Goal: Task Accomplishment & Management: Use online tool/utility

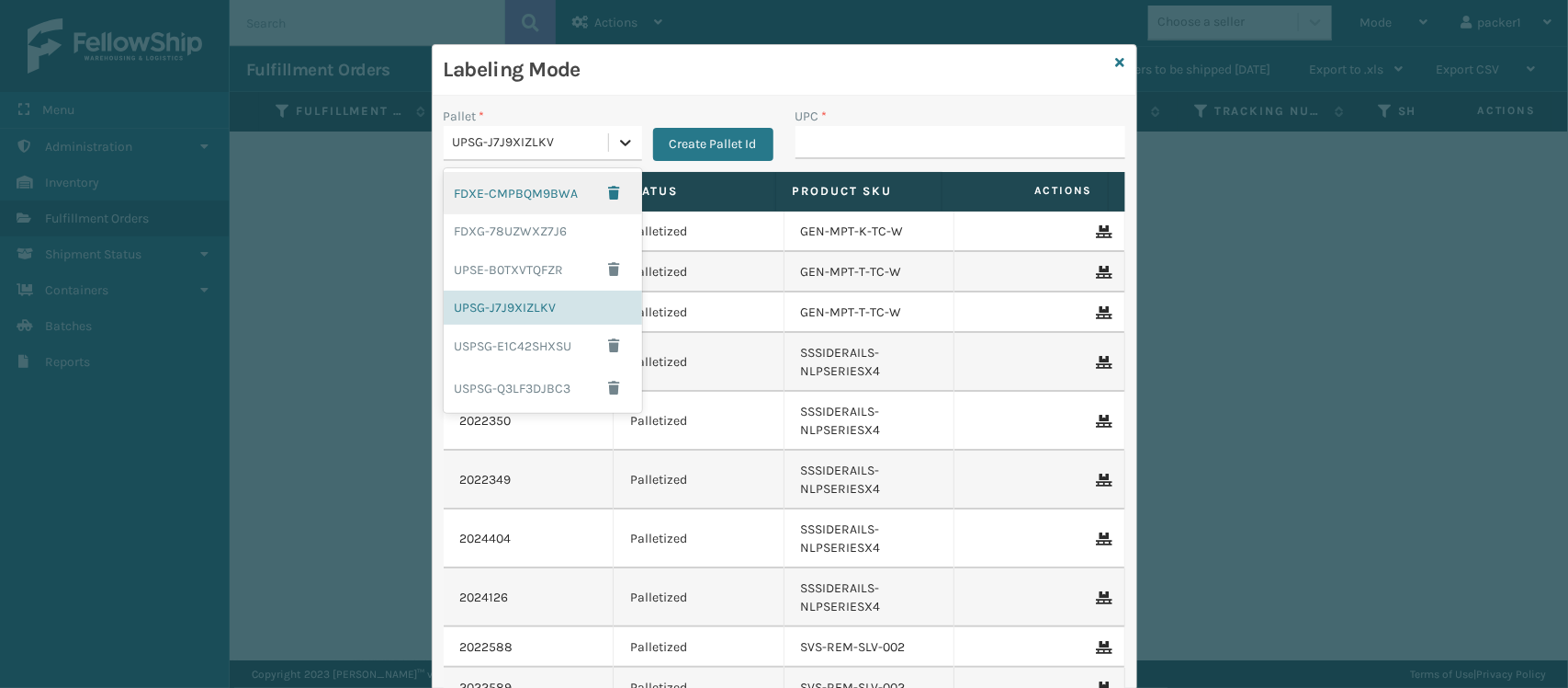
click at [616, 146] on icon at bounding box center [625, 142] width 18 height 18
click at [556, 226] on div "FDXG-78UZWXZ7J6" at bounding box center [543, 230] width 198 height 34
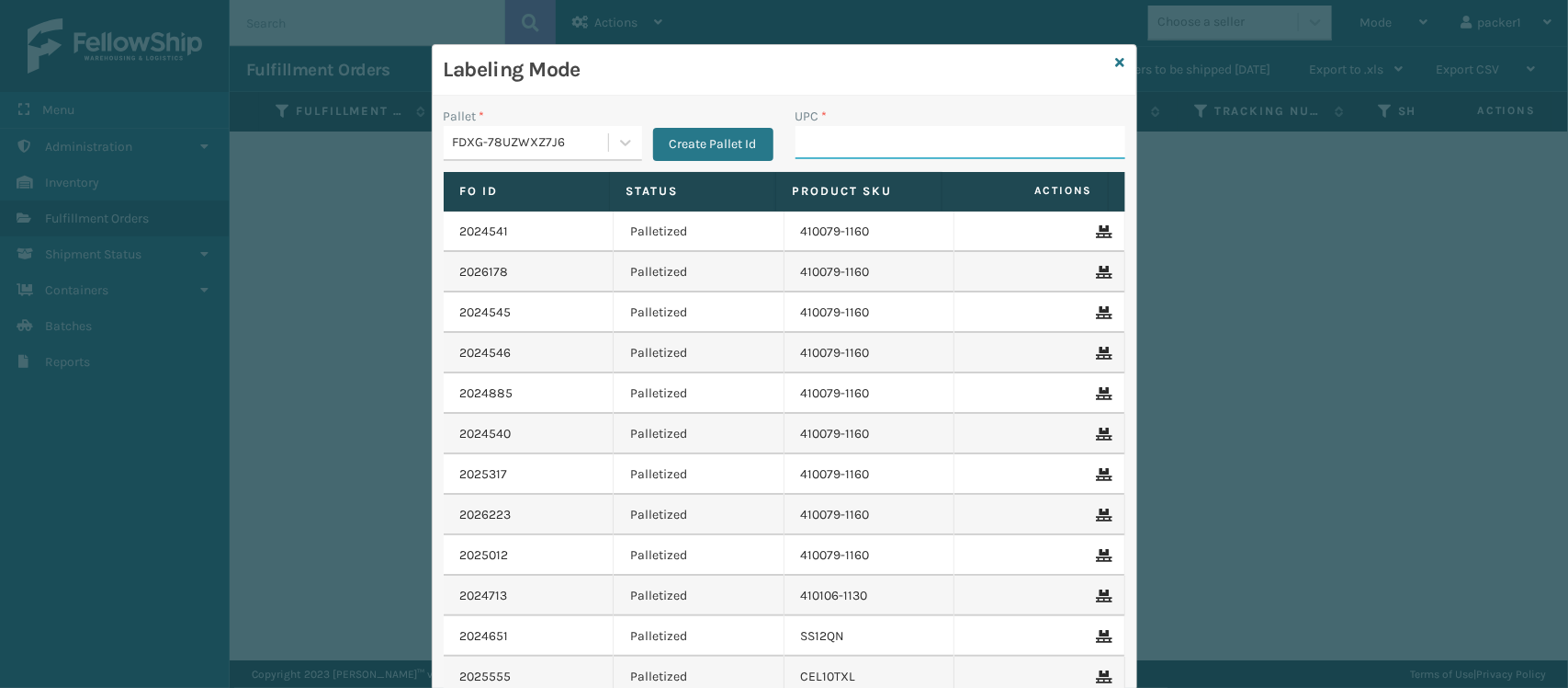
click at [805, 135] on input "UPC *" at bounding box center [960, 143] width 329 height 33
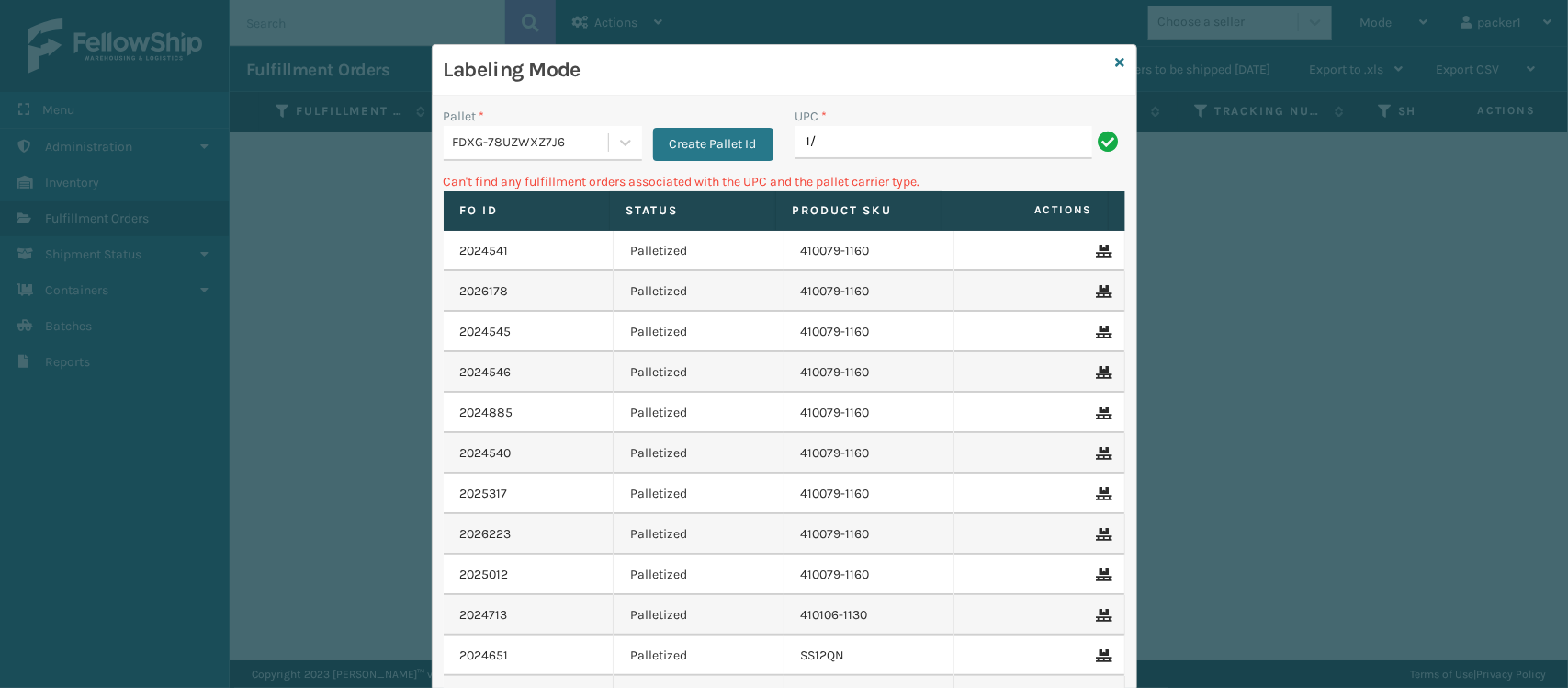
type input "1"
type input "8"
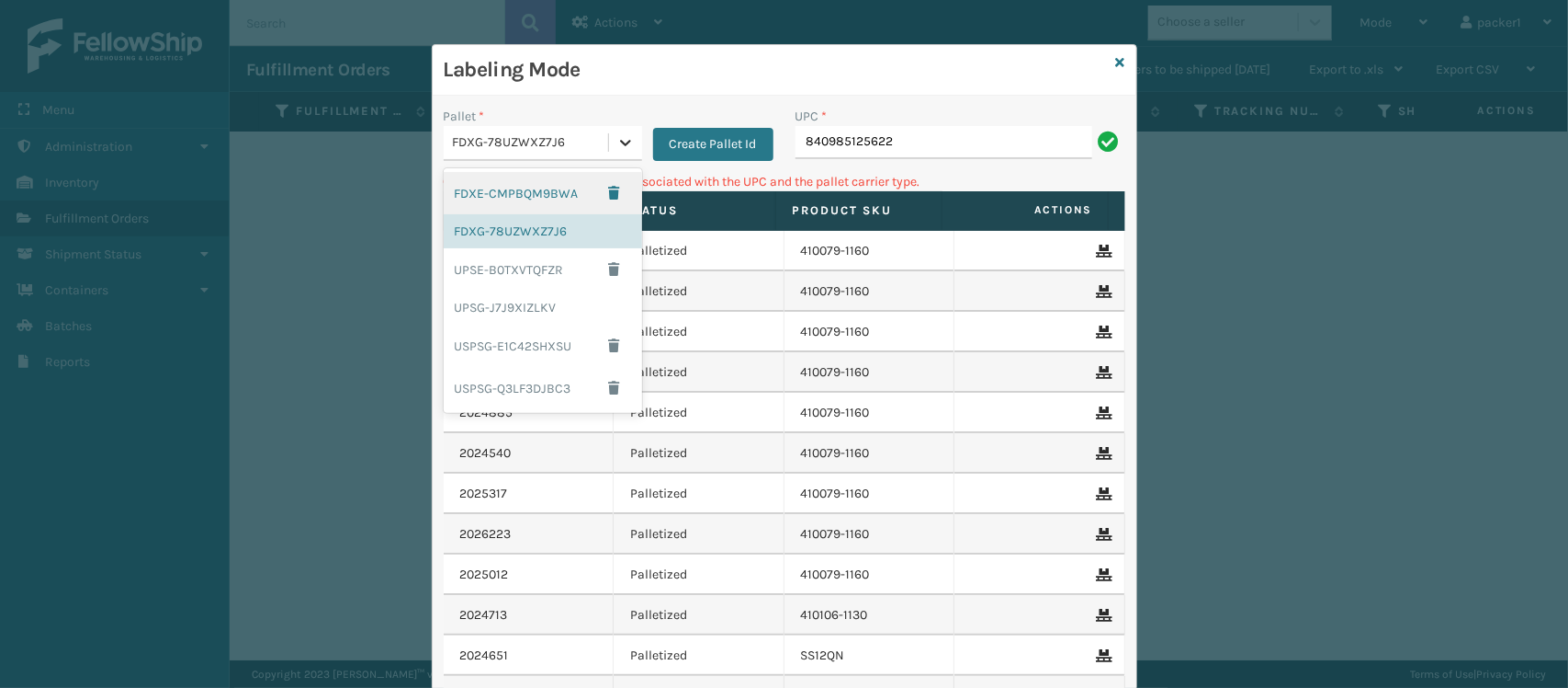
click at [618, 140] on icon at bounding box center [625, 142] width 18 height 18
click at [507, 300] on div "UPSG-J7J9XIZLKV" at bounding box center [543, 306] width 198 height 34
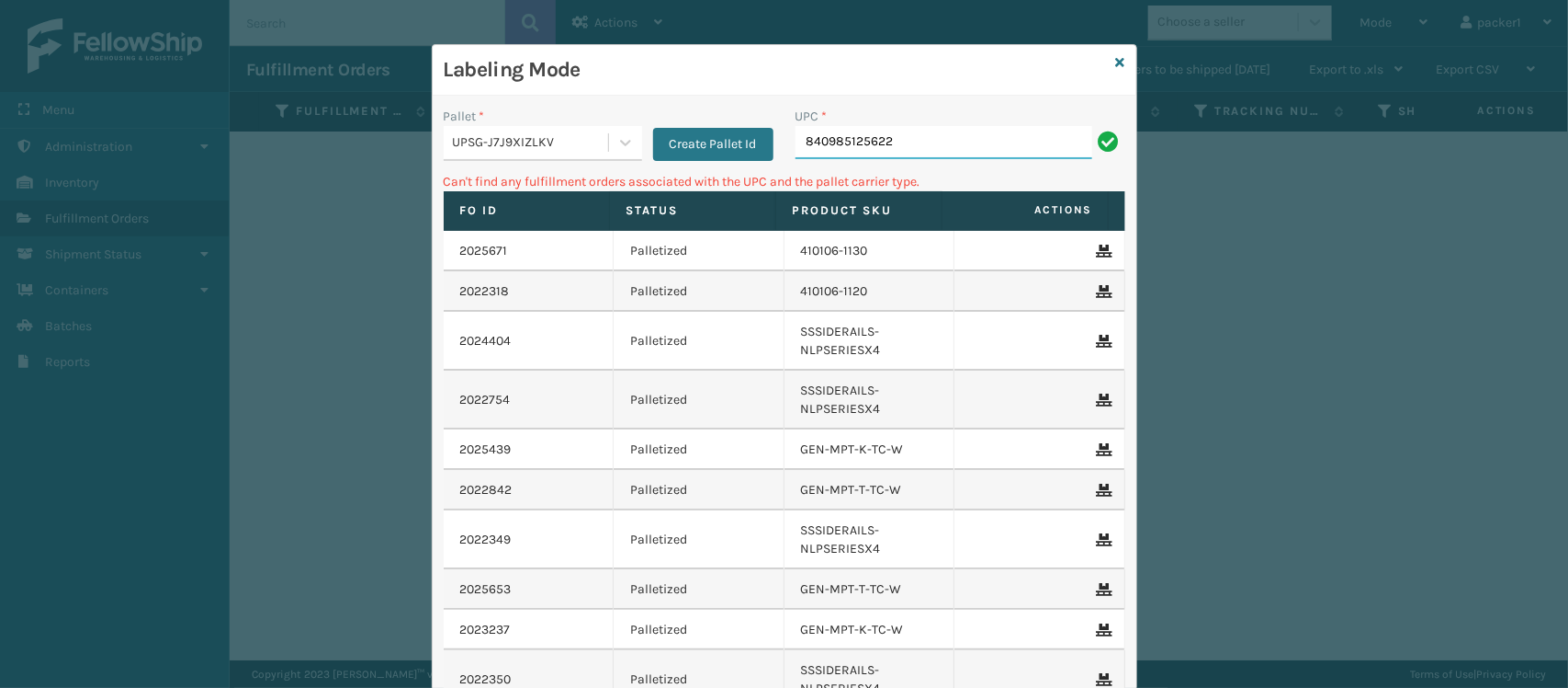
click at [912, 138] on input "840985125622" at bounding box center [944, 143] width 297 height 33
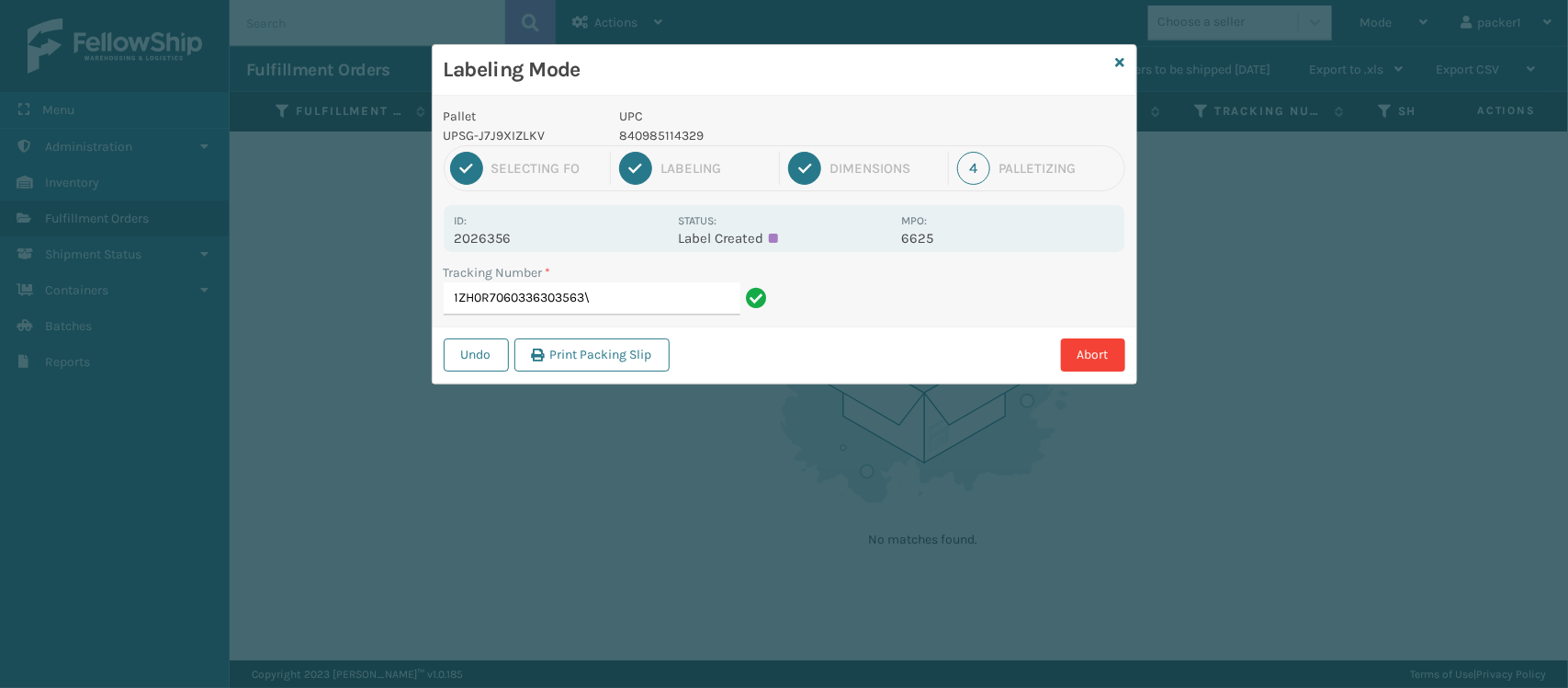
type input "1ZH0R7060336303563"
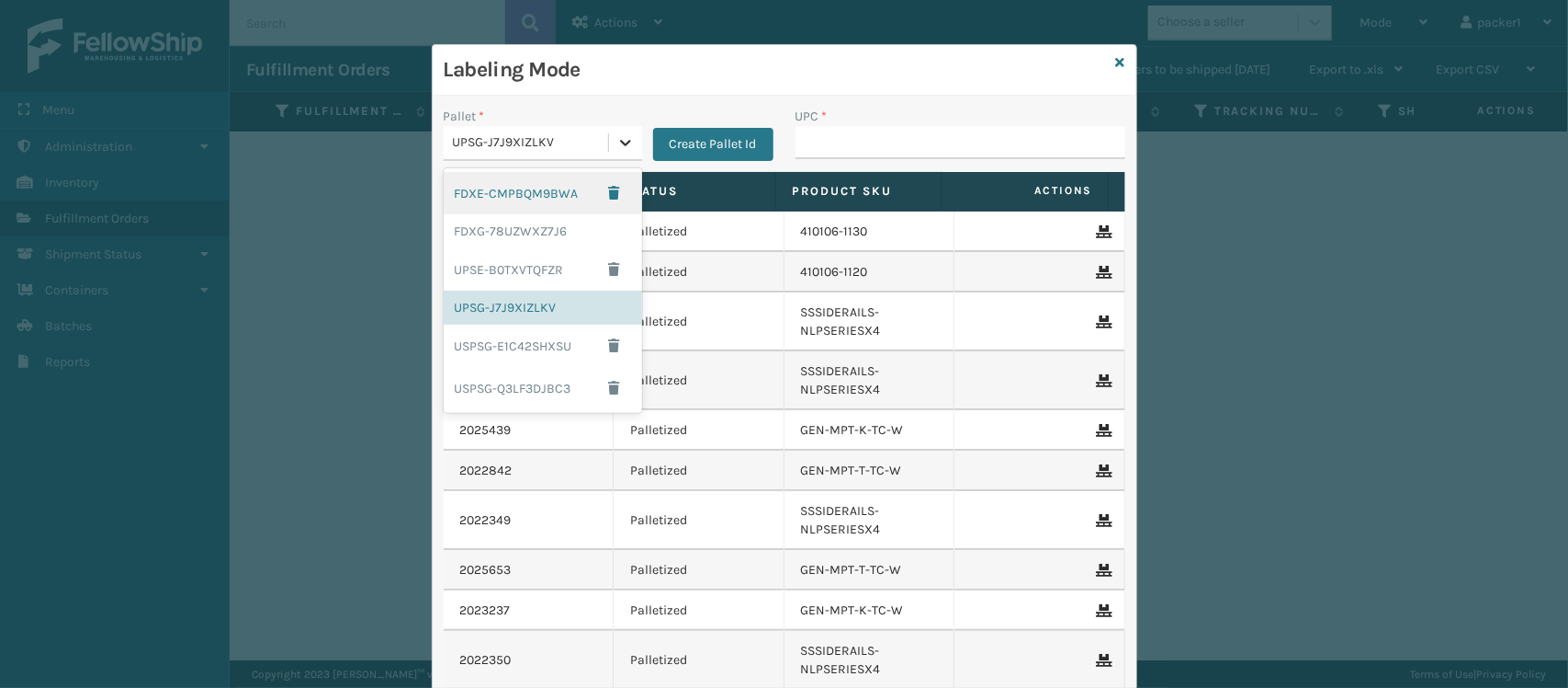
click at [616, 136] on icon at bounding box center [625, 142] width 18 height 18
click at [527, 232] on div "FDXG-78UZWXZ7J6" at bounding box center [543, 230] width 198 height 34
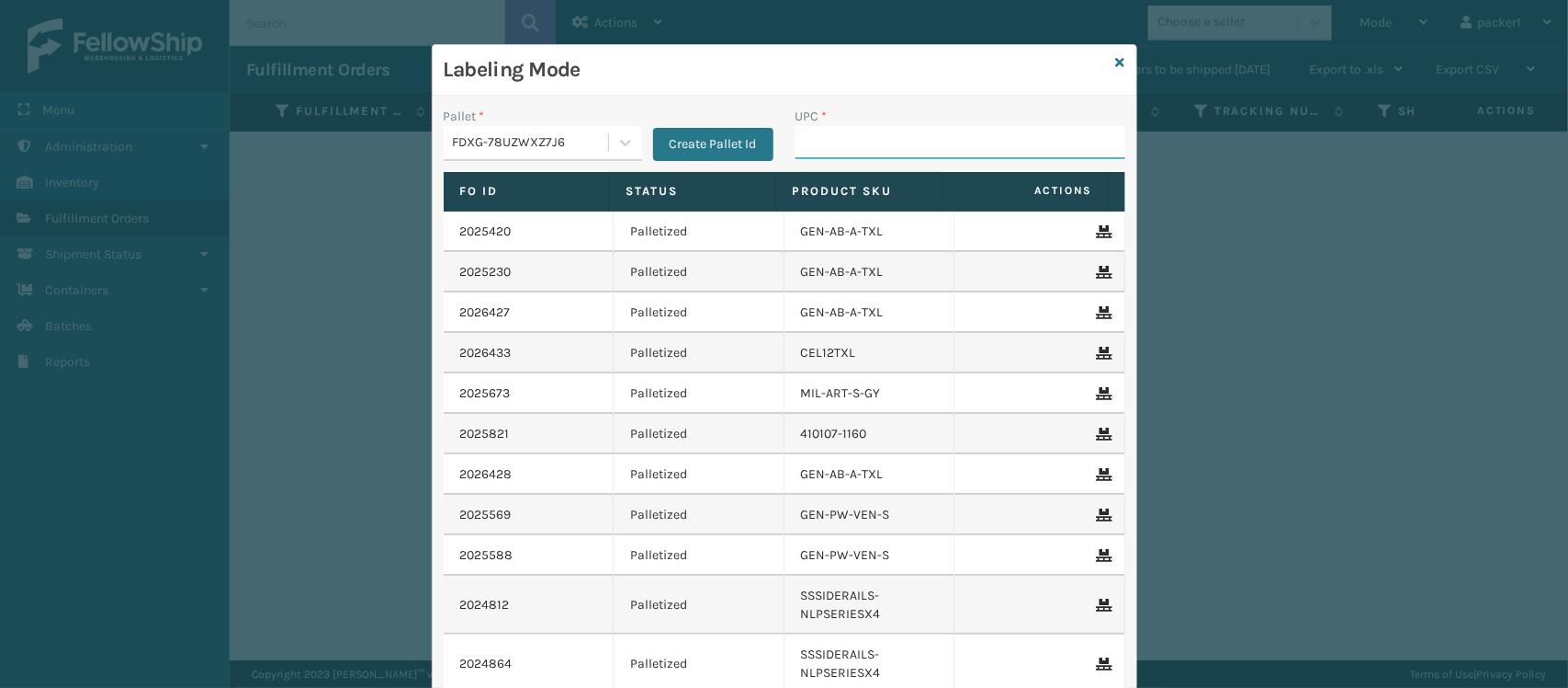
click at [859, 150] on input "UPC *" at bounding box center [960, 143] width 329 height 33
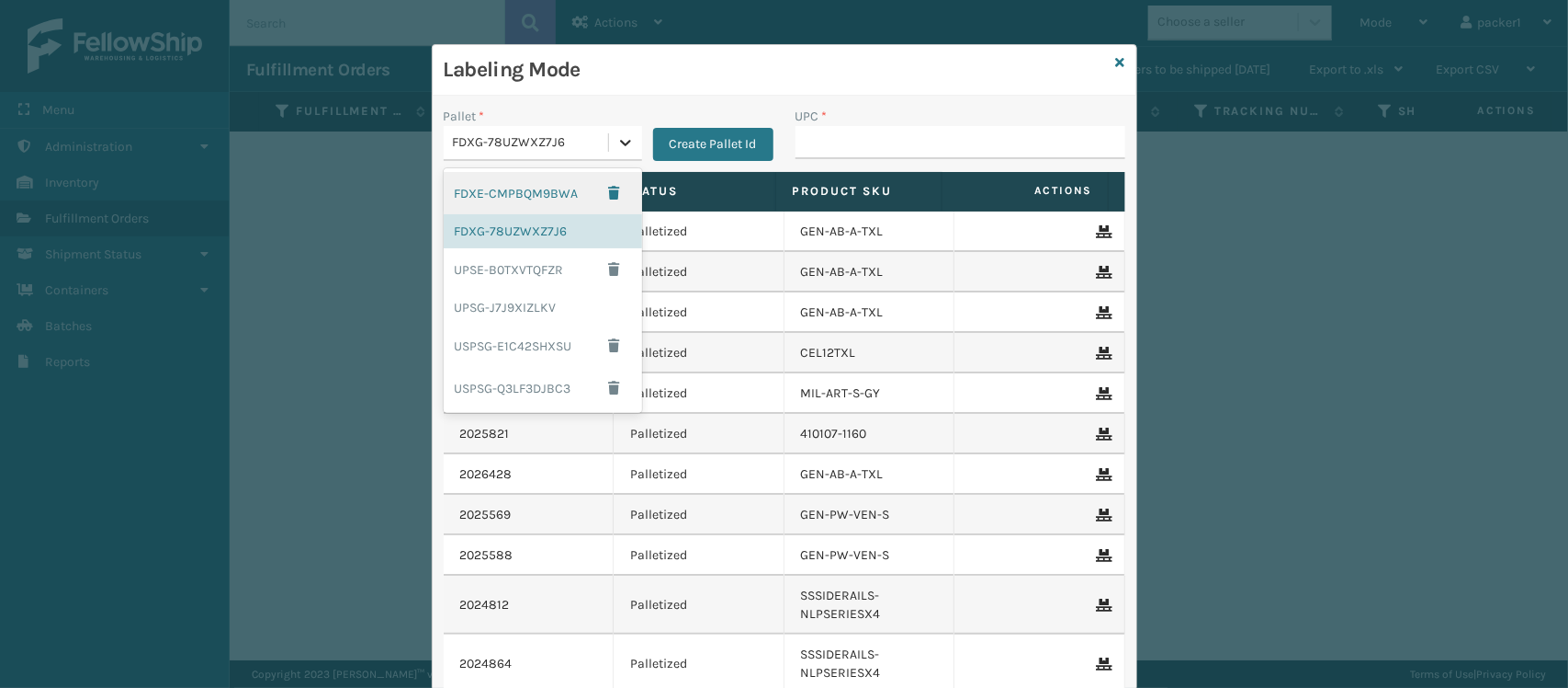
click at [616, 145] on icon at bounding box center [625, 142] width 18 height 18
click at [522, 308] on div "UPSG-J7J9XIZLKV" at bounding box center [543, 306] width 198 height 34
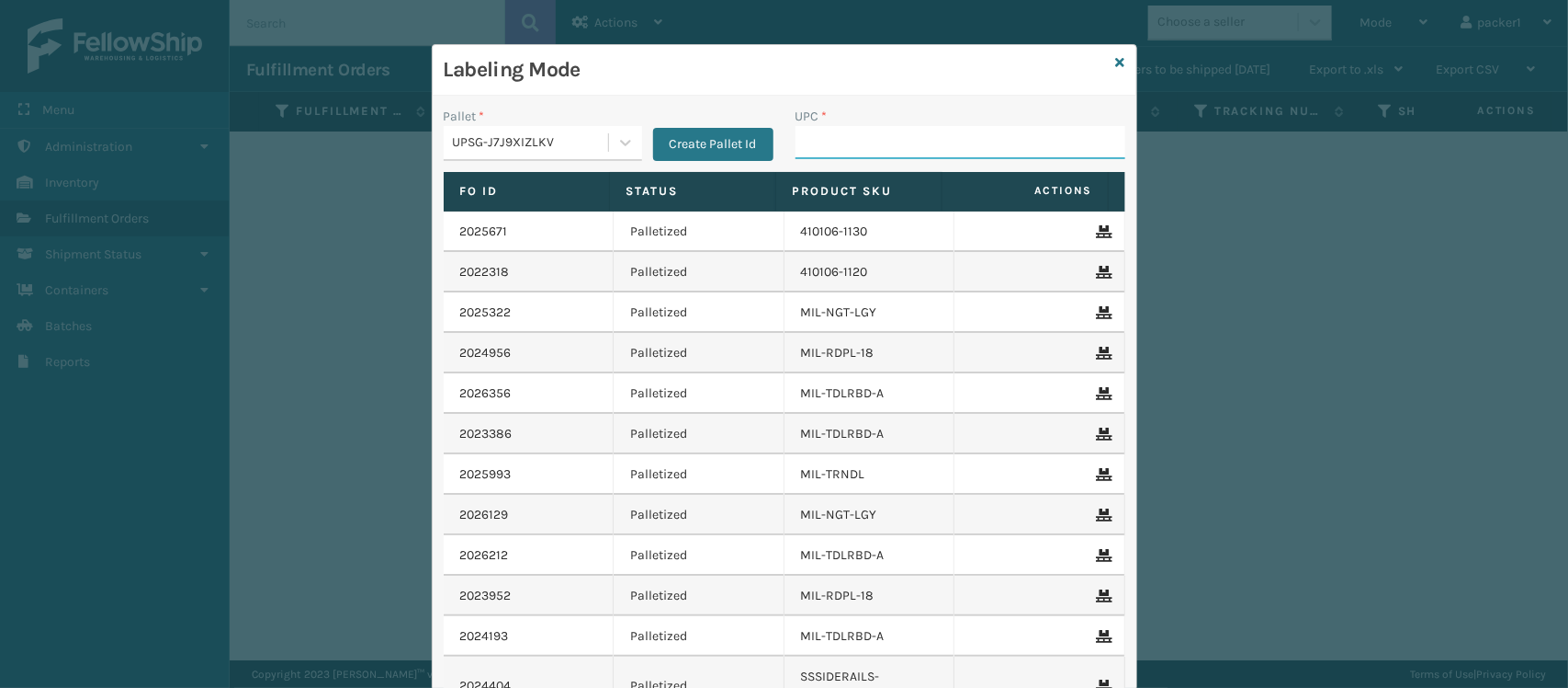
click at [882, 127] on input "UPC *" at bounding box center [960, 143] width 329 height 33
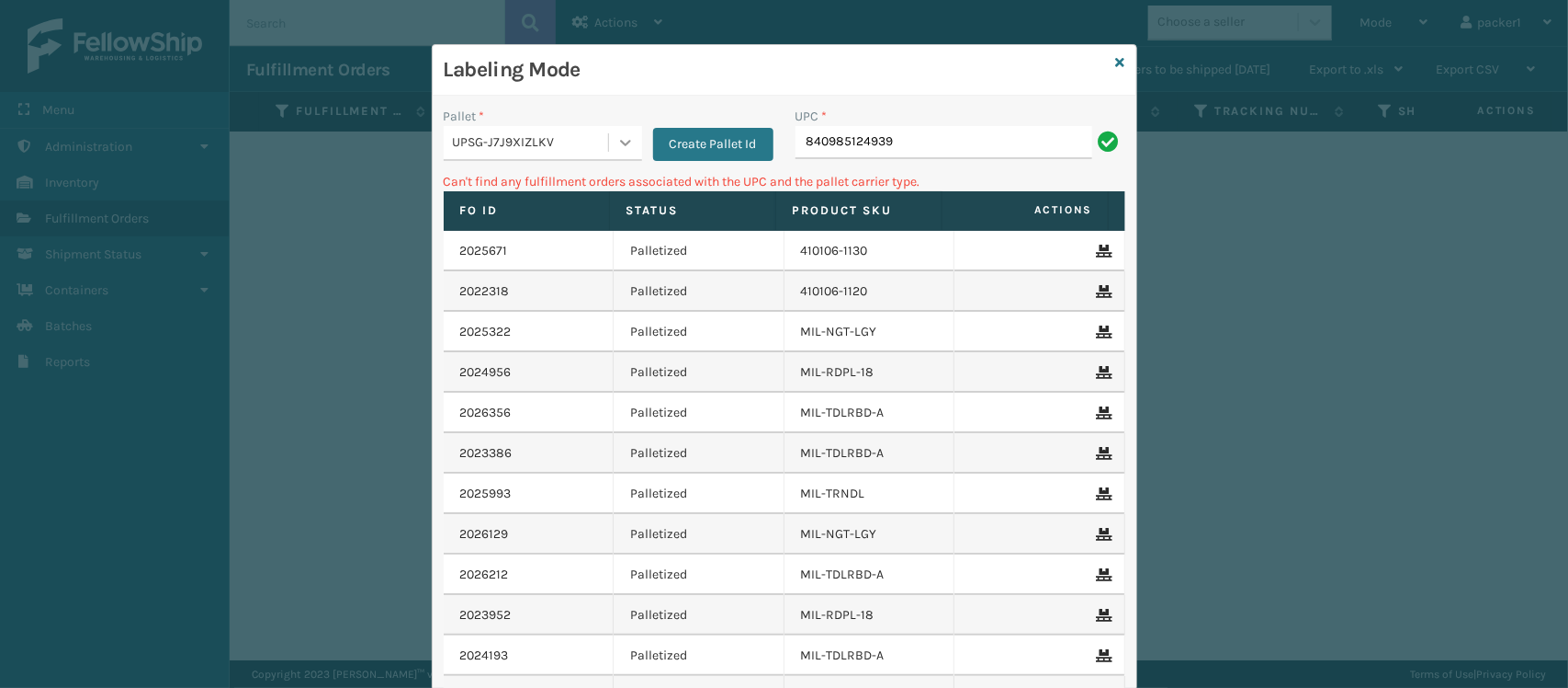
click at [616, 147] on icon at bounding box center [625, 142] width 18 height 18
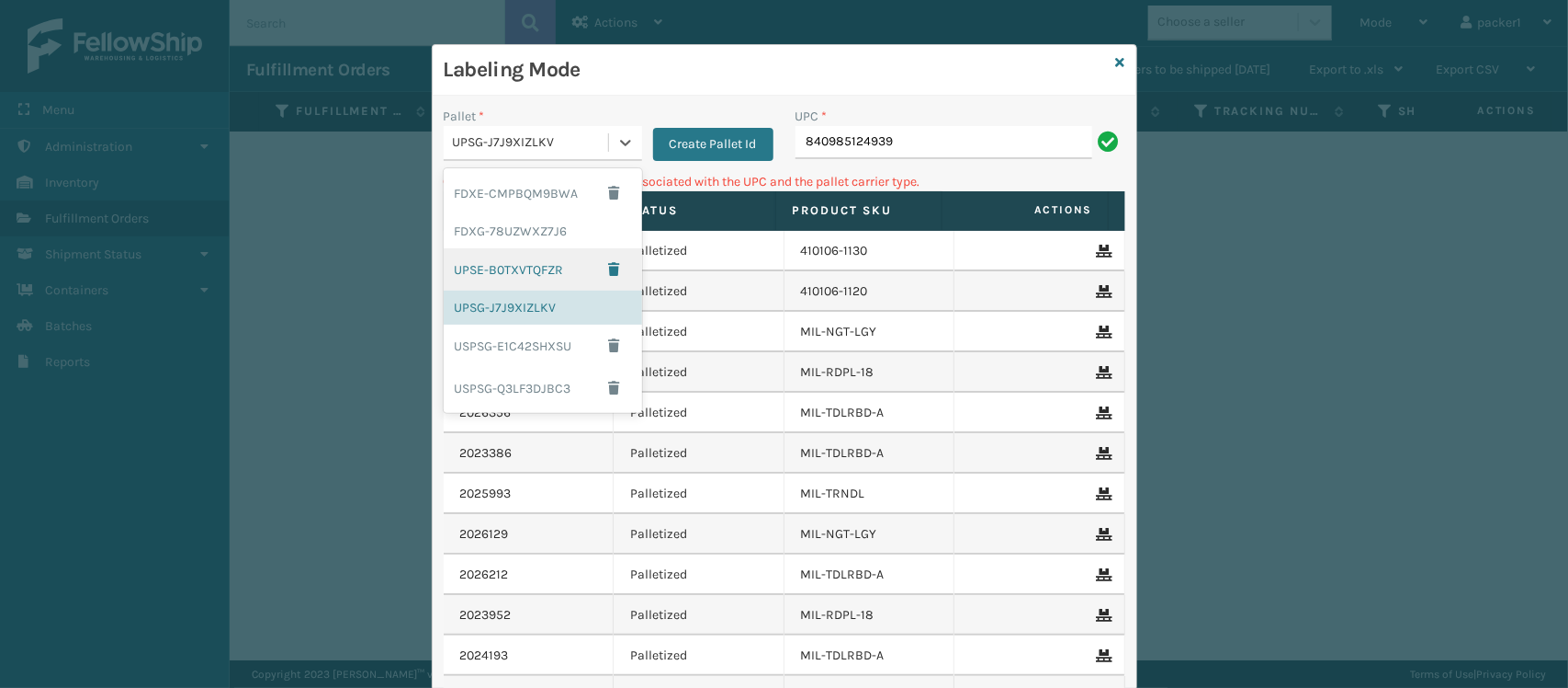
click at [492, 270] on div "UPSE-B0TXVTQFZR" at bounding box center [543, 270] width 198 height 42
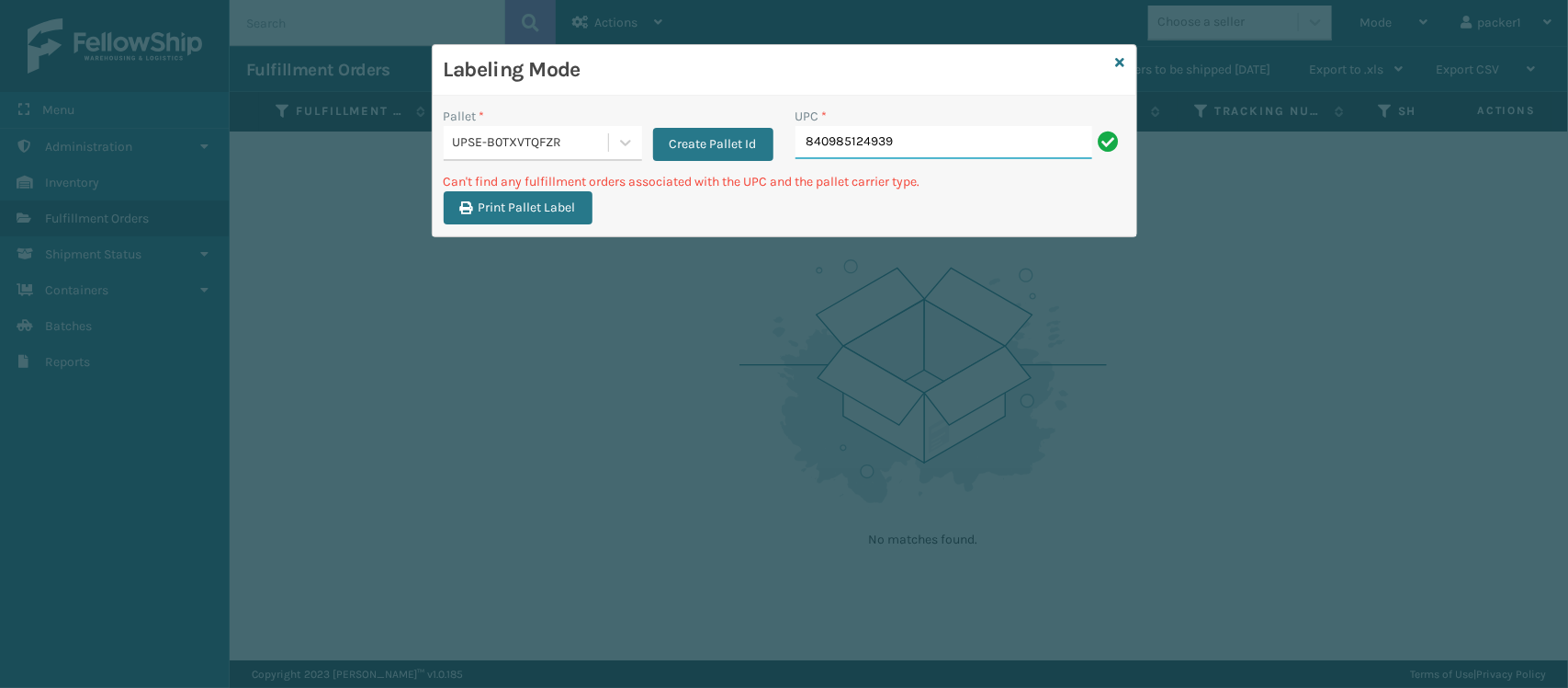
click at [998, 140] on input "840985124939" at bounding box center [944, 143] width 297 height 33
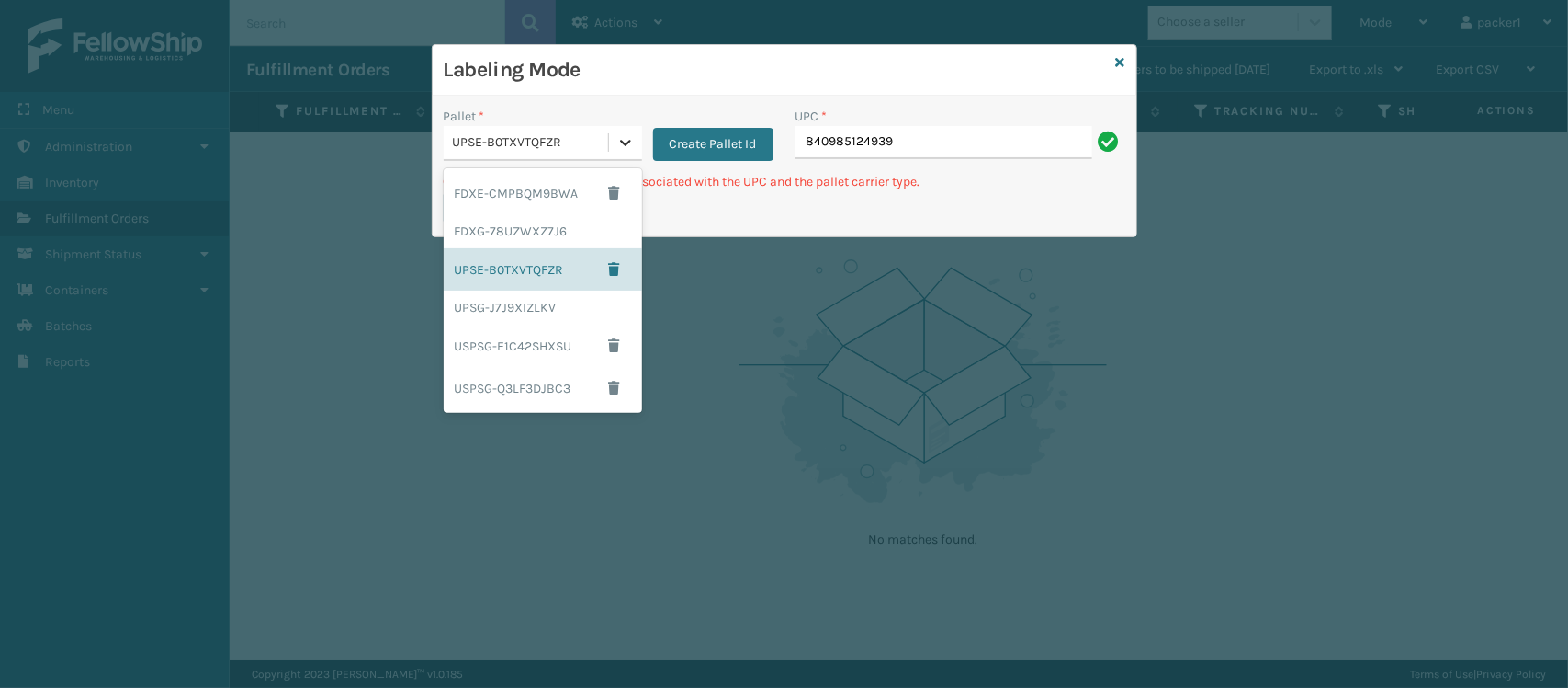
click at [629, 147] on icon at bounding box center [625, 142] width 18 height 18
click at [524, 196] on div "FDXE-CMPBQM9BWA" at bounding box center [543, 193] width 198 height 42
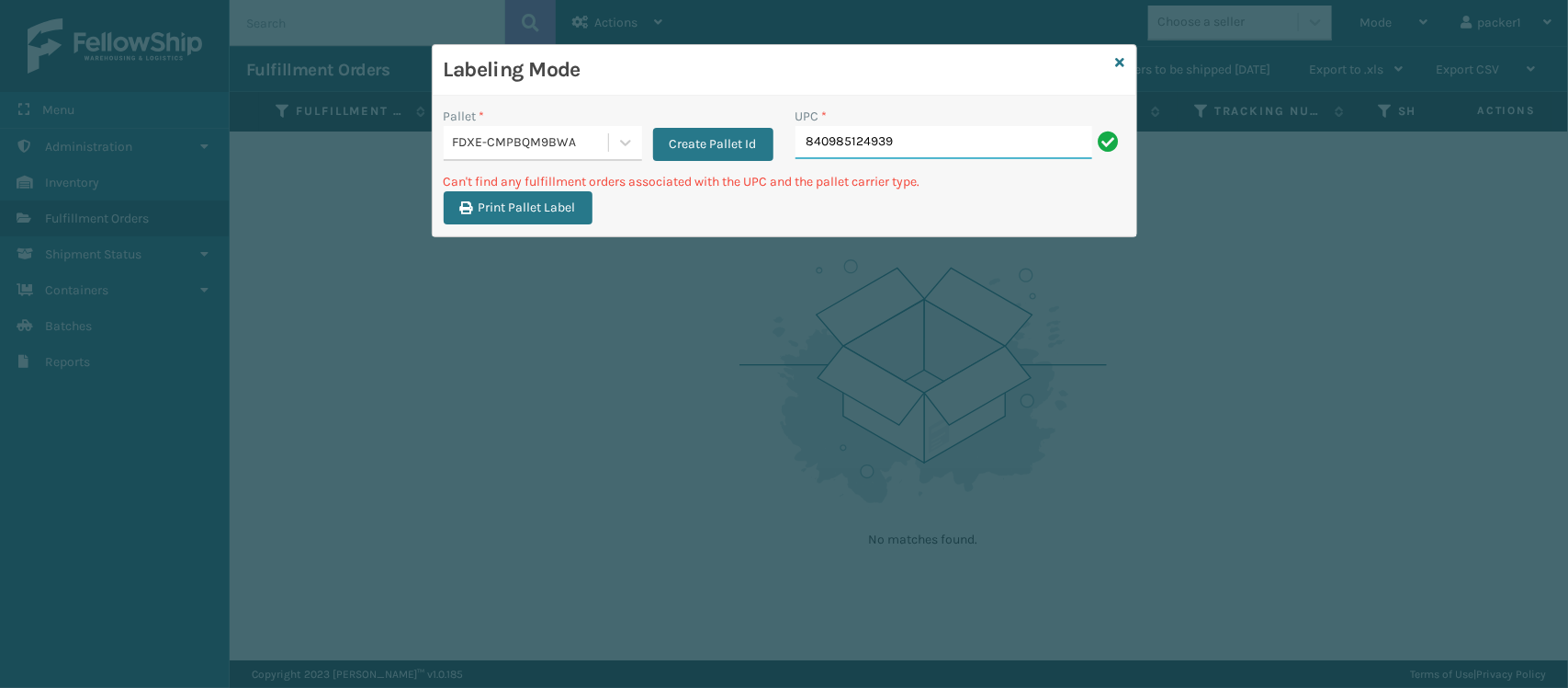
click at [1003, 138] on input "840985124939" at bounding box center [944, 143] width 297 height 33
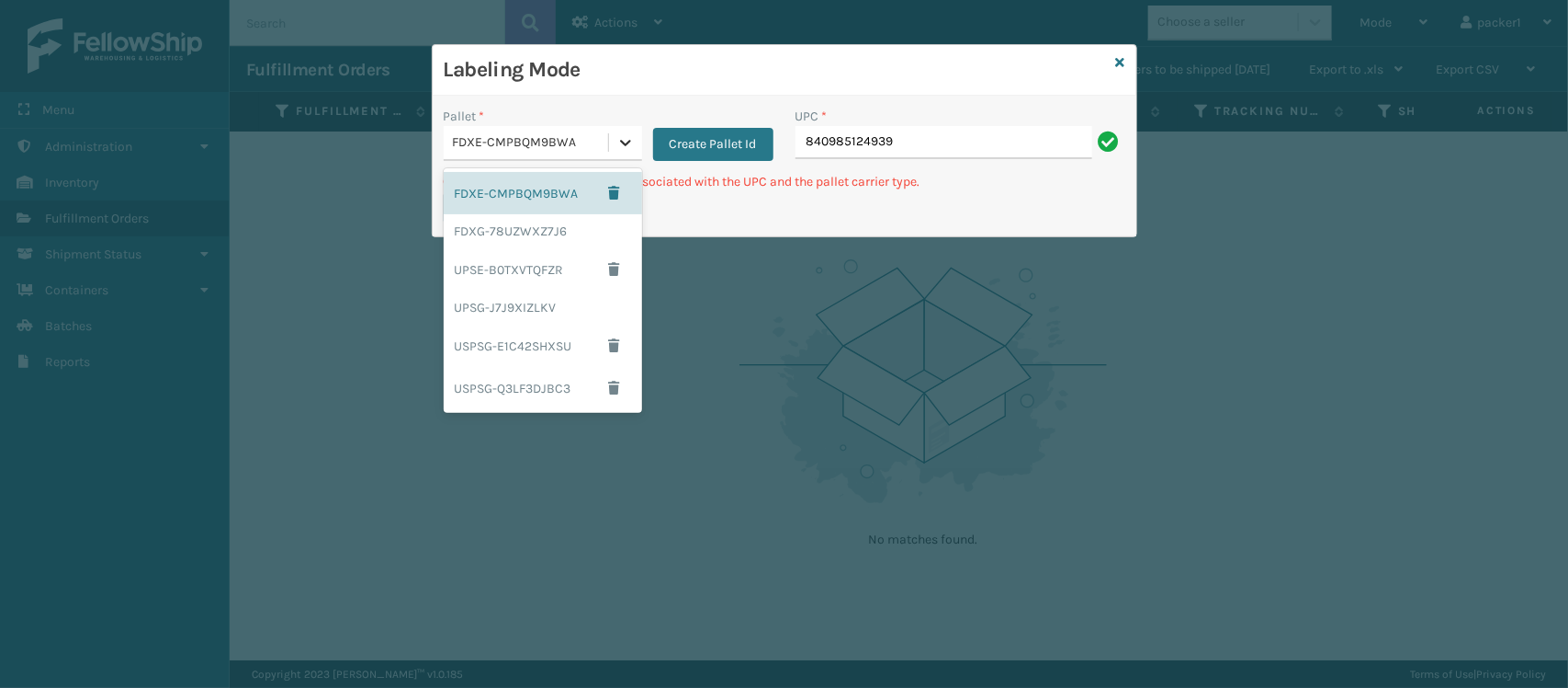
click at [627, 148] on icon at bounding box center [625, 142] width 18 height 18
click at [526, 240] on div "FDXG-78UZWXZ7J6" at bounding box center [543, 230] width 198 height 34
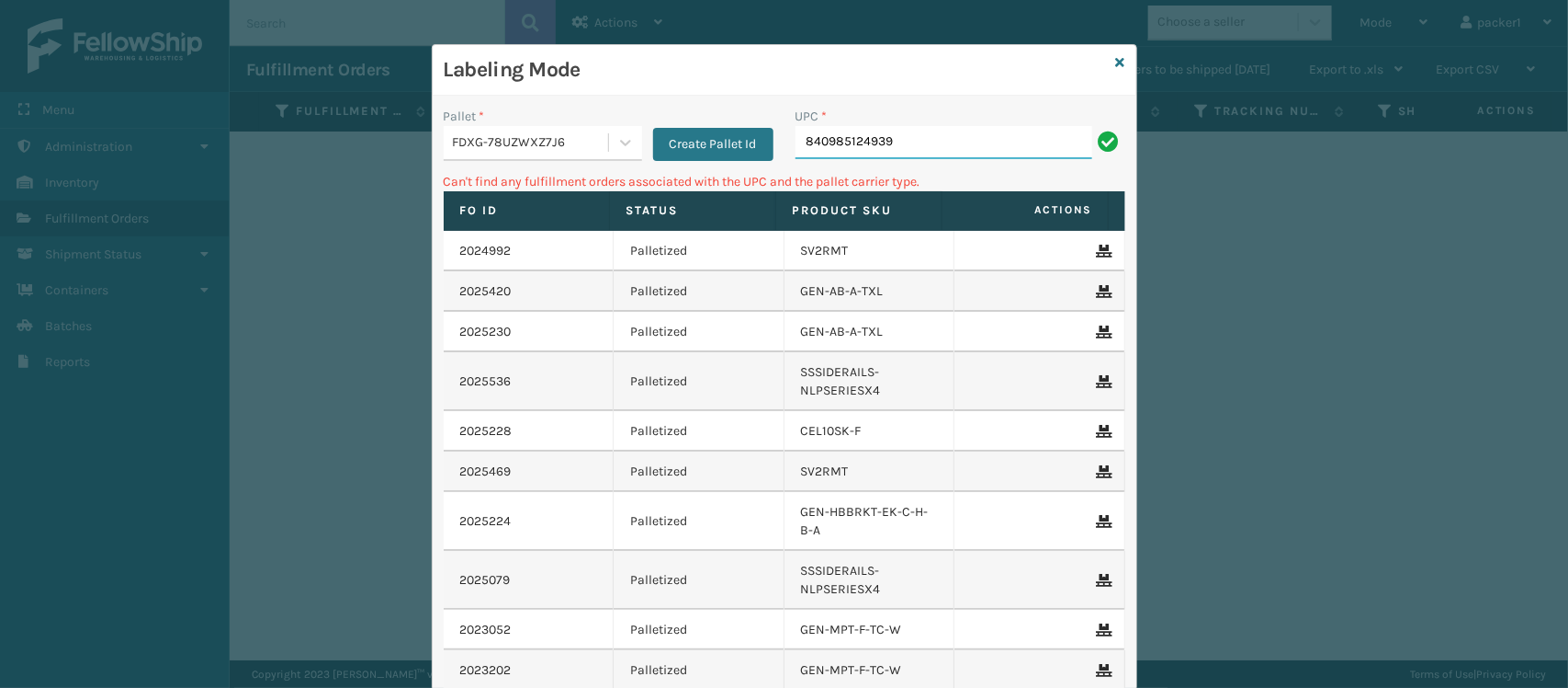
click at [912, 136] on input "840985124939" at bounding box center [944, 143] width 297 height 33
type input "8"
